Goal: Transaction & Acquisition: Purchase product/service

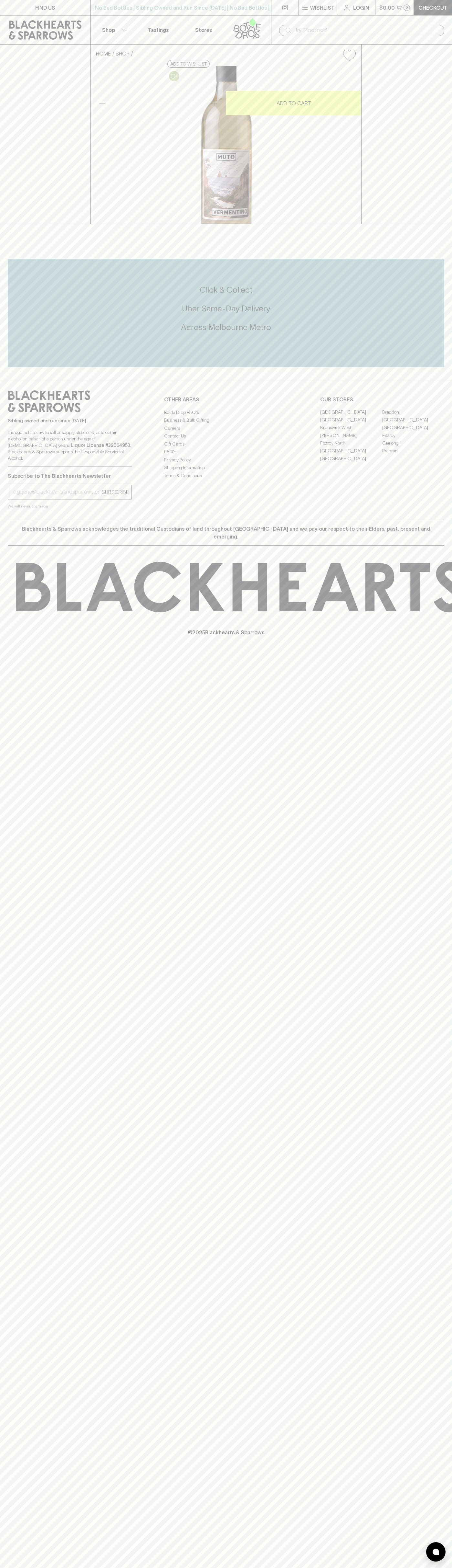
click at [423, 463] on div "OUR STORES [GEOGRAPHIC_DATA] [GEOGRAPHIC_DATA] [GEOGRAPHIC_DATA] [GEOGRAPHIC_DA…" at bounding box center [382, 426] width 124 height 72
click at [435, 1567] on html "FIND US | No Bad Bottles | Sibling Owned and Run Since [DATE] | No Bad Bottles …" at bounding box center [226, 784] width 452 height 1568
click at [20, 816] on div "FIND US | No Bad Bottles | Sibling Owned and Run Since [DATE] | No Bad Bottles …" at bounding box center [226, 784] width 452 height 1568
